Goal: Transaction & Acquisition: Purchase product/service

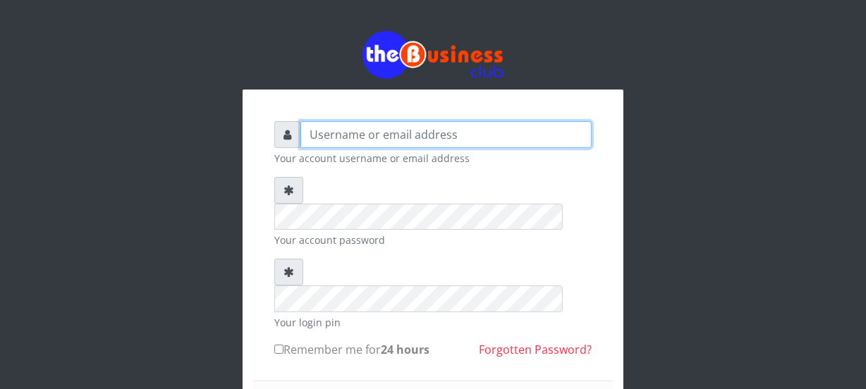
type input "Nacybaby"
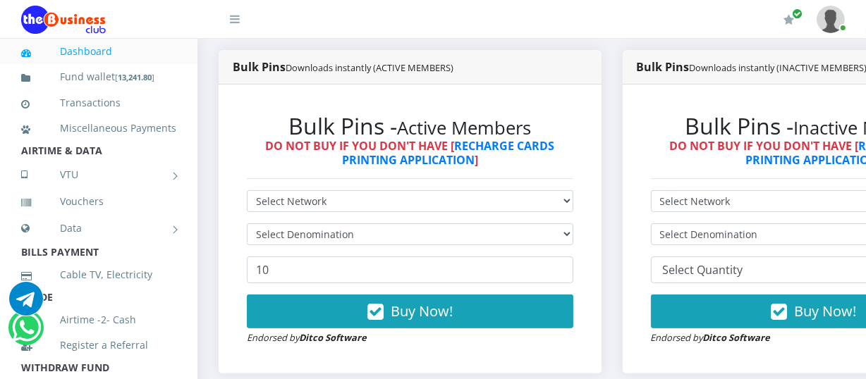
scroll to position [418, 0]
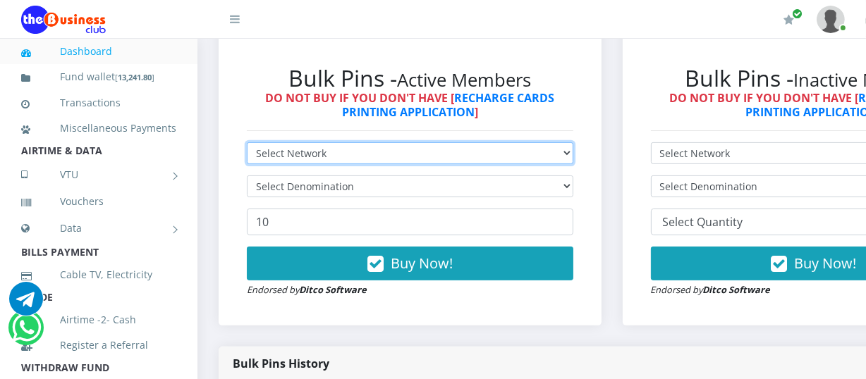
click at [573, 158] on select "Select Network MTN Globacom 9Mobile Airtel" at bounding box center [410, 153] width 327 height 22
select select "MTN"
click at [247, 144] on select "Select Network MTN Globacom 9Mobile Airtel" at bounding box center [410, 153] width 327 height 22
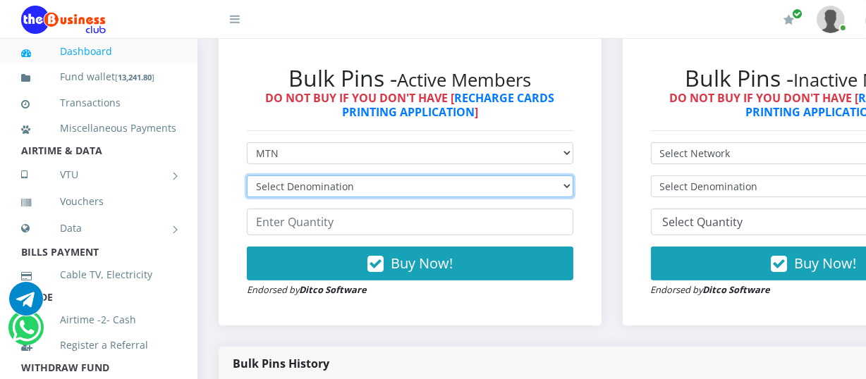
click at [573, 190] on select "Select Denomination MTN NGN100 - ₦96.94 MTN NGN200 - ₦193.88 MTN NGN400 - ₦387.…" at bounding box center [410, 187] width 327 height 22
select select "96.94-100"
click at [247, 177] on select "Select Denomination MTN NGN100 - ₦96.94 MTN NGN200 - ₦193.88 MTN NGN400 - ₦387.…" at bounding box center [410, 187] width 327 height 22
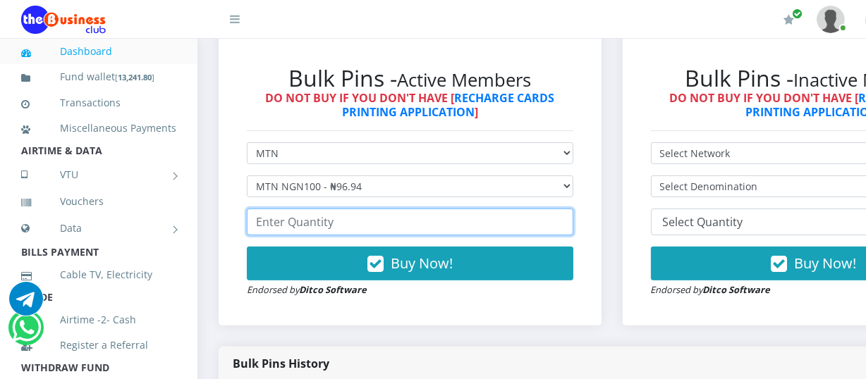
click at [261, 226] on input "number" at bounding box center [410, 222] width 327 height 27
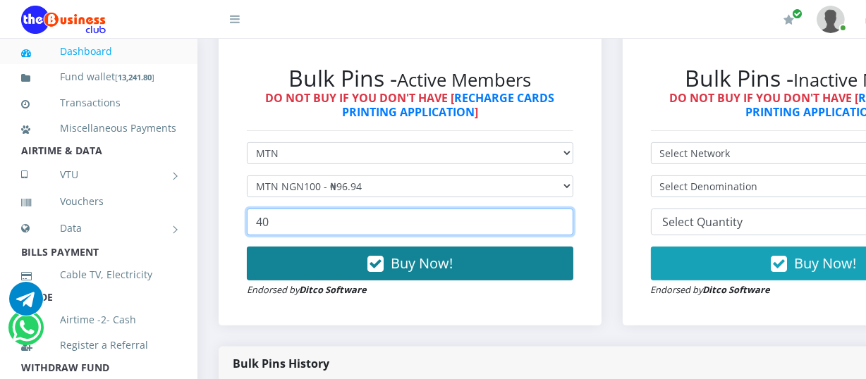
type input "40"
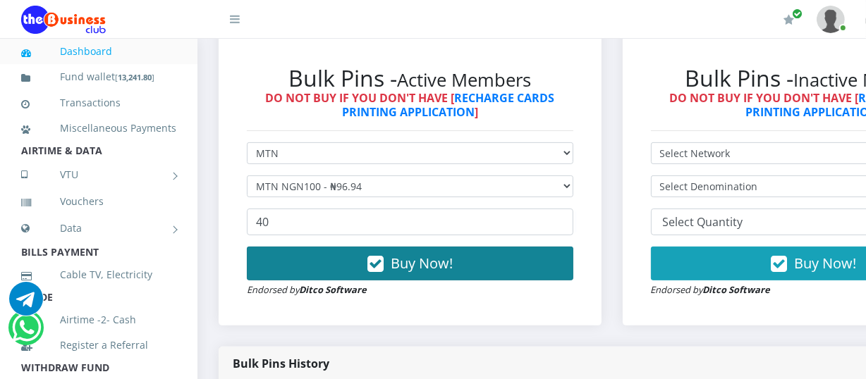
click at [384, 260] on icon "button" at bounding box center [375, 264] width 16 height 14
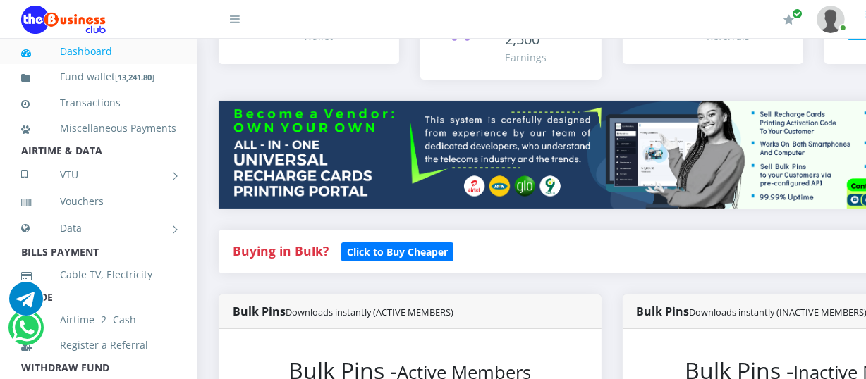
scroll to position [359, 0]
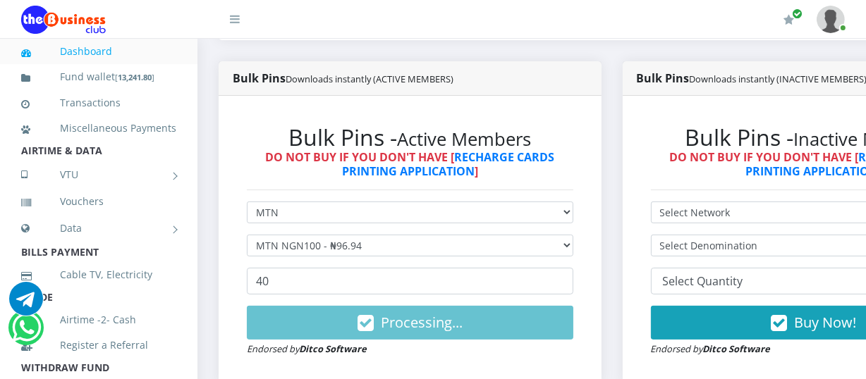
click at [639, 118] on div "Bulk Pins - Inactive Members DO NOT BUY IF YOU DON'T HAVE [ RECHARGE CARDS PRIN…" at bounding box center [814, 240] width 383 height 289
click at [145, 54] on link "Dashboard" at bounding box center [98, 51] width 155 height 32
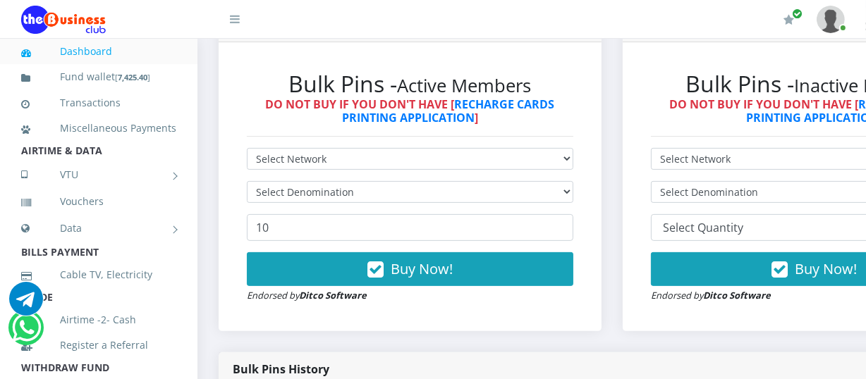
scroll to position [388, 0]
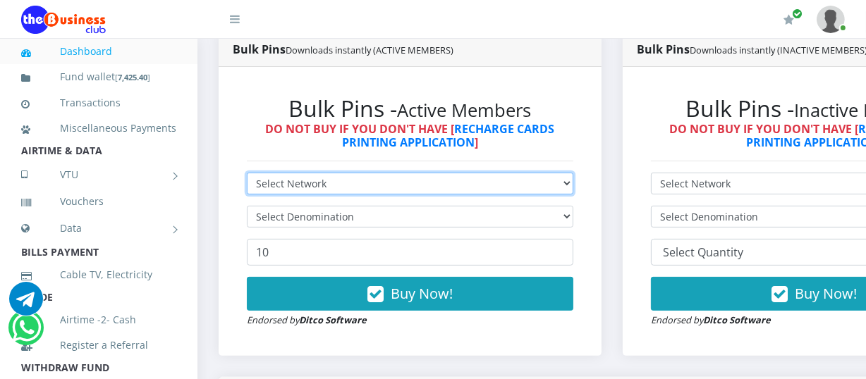
click at [571, 184] on select "Select Network MTN Globacom 9Mobile Airtel" at bounding box center [410, 184] width 327 height 22
select select "MTN"
click at [247, 174] on select "Select Network MTN Globacom 9Mobile Airtel" at bounding box center [410, 184] width 327 height 22
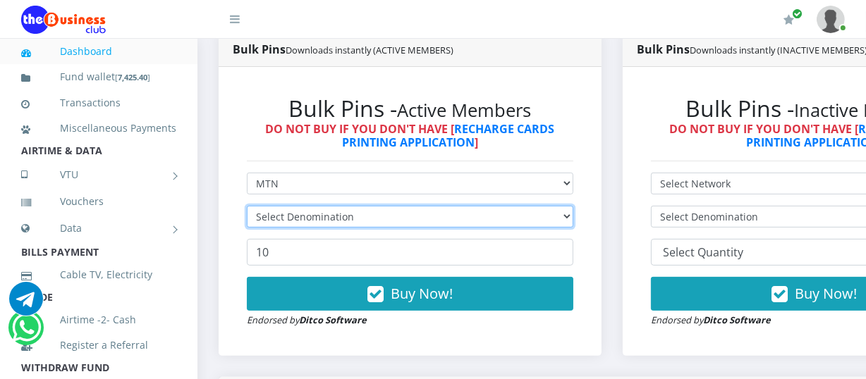
click at [573, 217] on select "Select Denomination" at bounding box center [410, 217] width 327 height 22
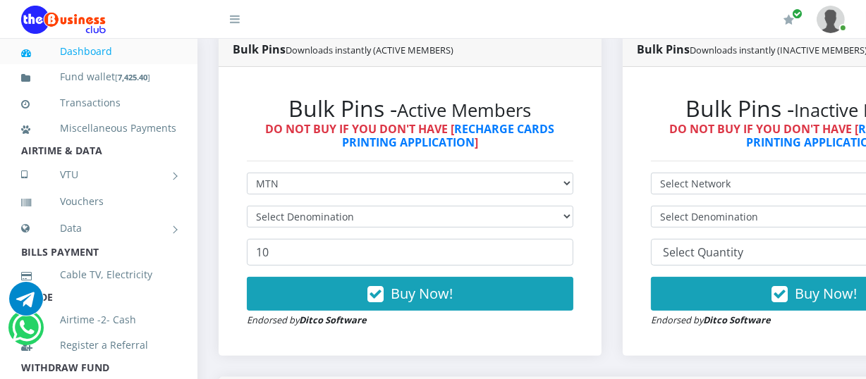
click at [602, 274] on div "Bulk Pins - Active Members DO NOT BUY IF YOU DON'T HAVE [ RECHARGE CARDS PRINTI…" at bounding box center [410, 211] width 383 height 289
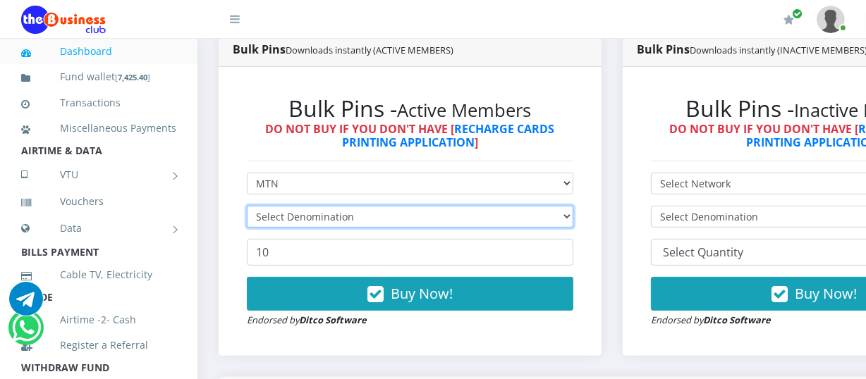
click at [571, 217] on select "Select Denomination" at bounding box center [410, 217] width 327 height 22
select select "193.88-200"
click at [247, 207] on select "Select Denomination MTN NGN100 - ₦96.94 MTN NGN200 - ₦193.88 MTN NGN400 - ₦387.…" at bounding box center [410, 217] width 327 height 22
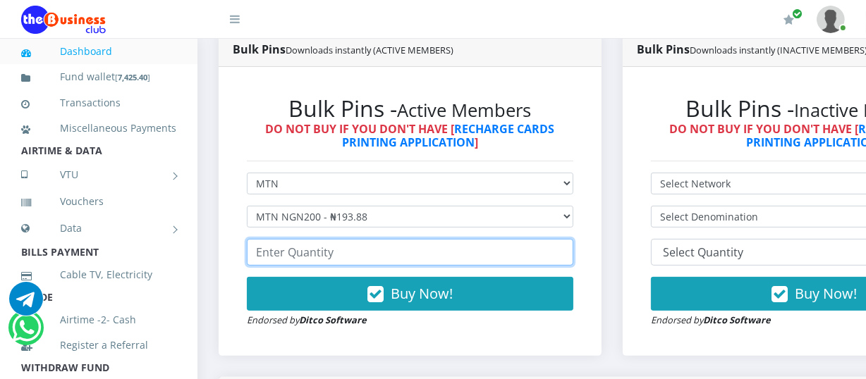
click at [260, 255] on input "number" at bounding box center [410, 252] width 327 height 27
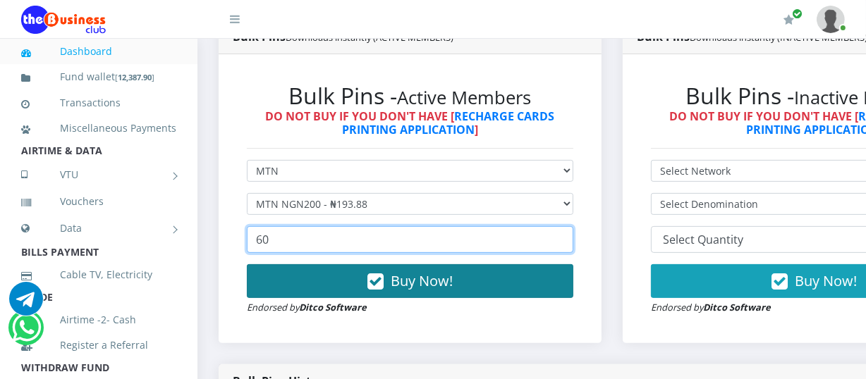
type input "60"
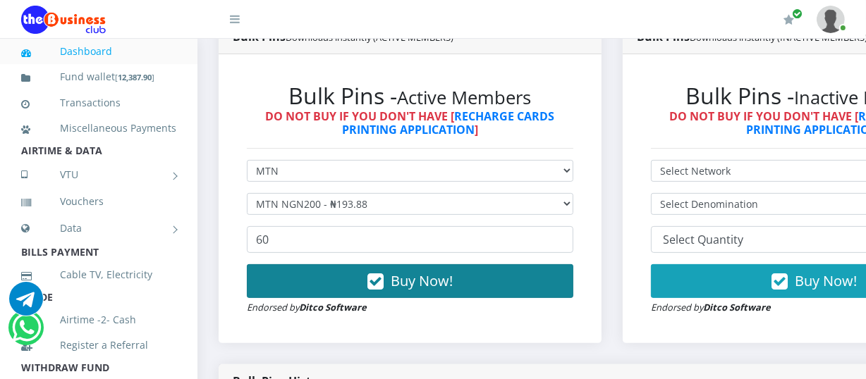
click at [418, 287] on span "Buy Now!" at bounding box center [422, 281] width 62 height 19
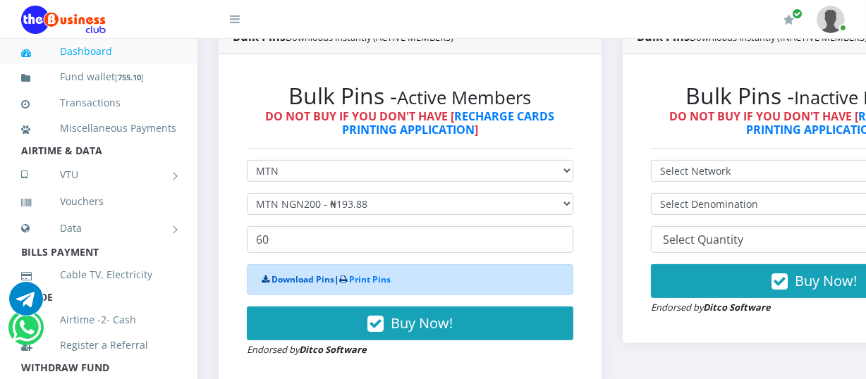
click at [294, 281] on link "Download Pins" at bounding box center [303, 280] width 63 height 12
click at [113, 49] on link "Dashboard" at bounding box center [98, 51] width 155 height 32
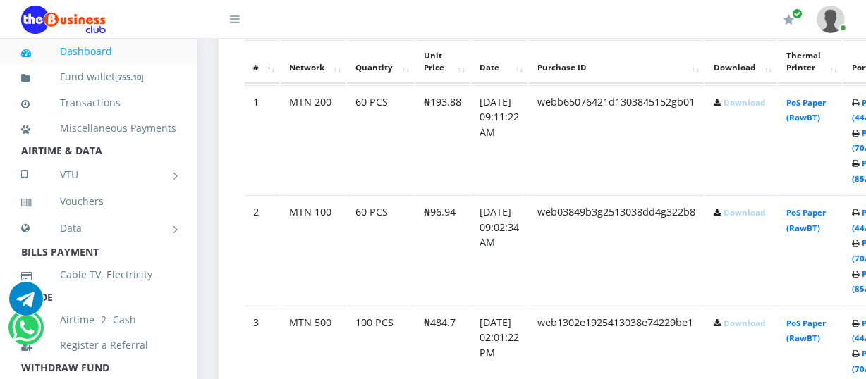
scroll to position [753, 0]
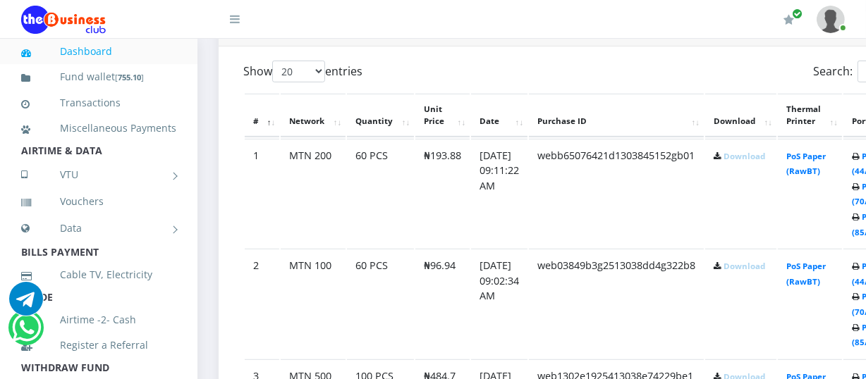
click at [748, 160] on link "Download" at bounding box center [745, 156] width 42 height 11
click at [744, 266] on link "Download" at bounding box center [745, 266] width 42 height 11
